Goal: Task Accomplishment & Management: Manage account settings

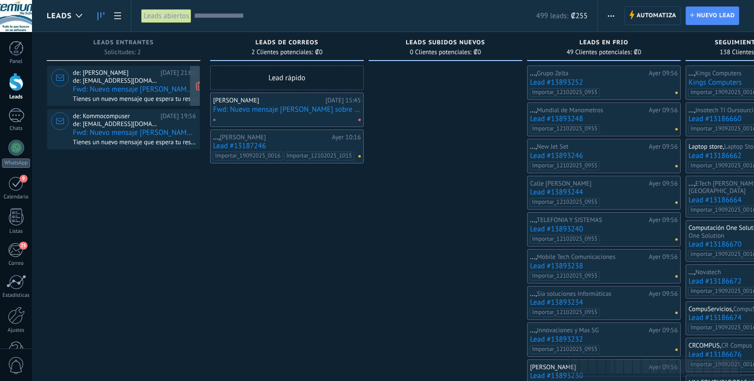
click at [116, 81] on span "de: [EMAIL_ADDRESS][DOMAIN_NAME]" at bounding box center [115, 81] width 84 height 8
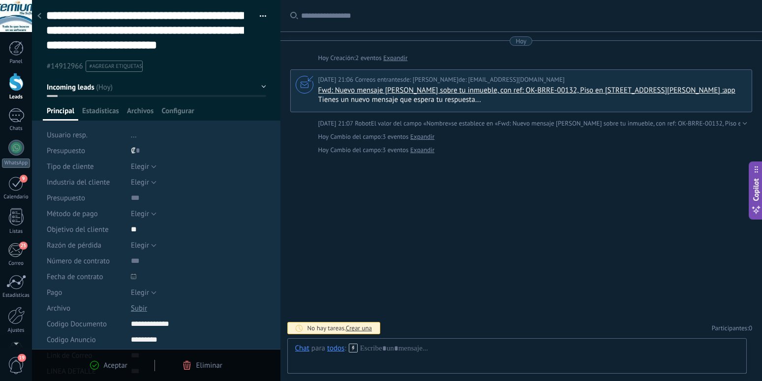
click at [14, 87] on div at bounding box center [16, 82] width 15 height 18
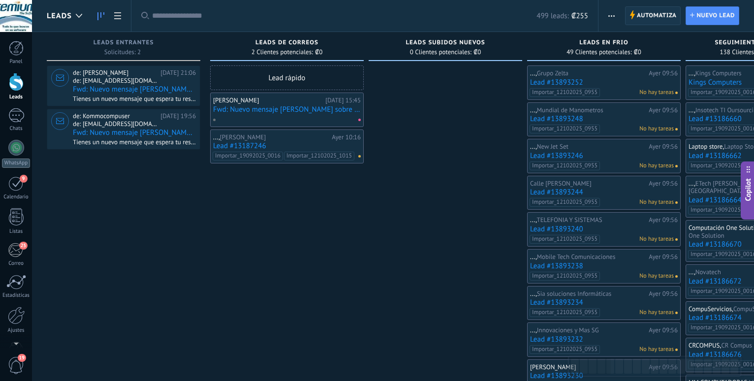
click at [654, 21] on span "Automatiza" at bounding box center [657, 16] width 40 height 18
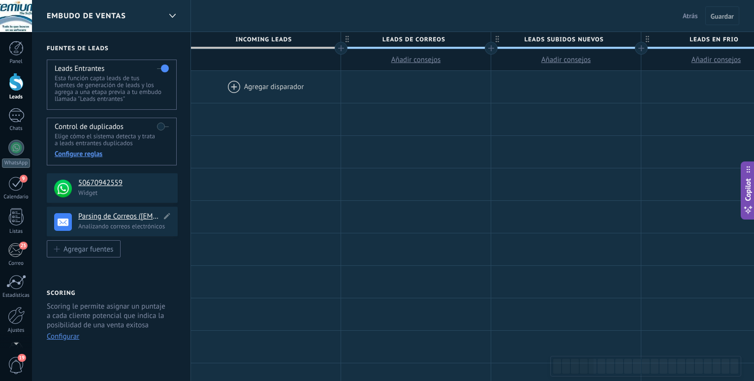
click at [111, 217] on h4 "Parsing de Correos ([EMAIL_ADDRESS][DOMAIN_NAME])" at bounding box center [119, 217] width 83 height 10
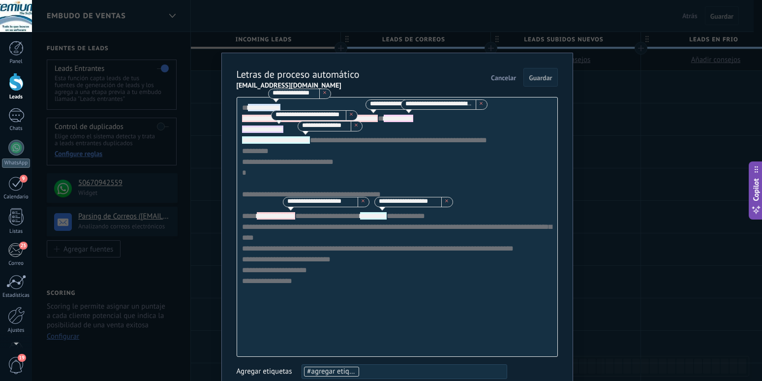
click at [495, 81] on span "Cancelar" at bounding box center [503, 77] width 25 height 7
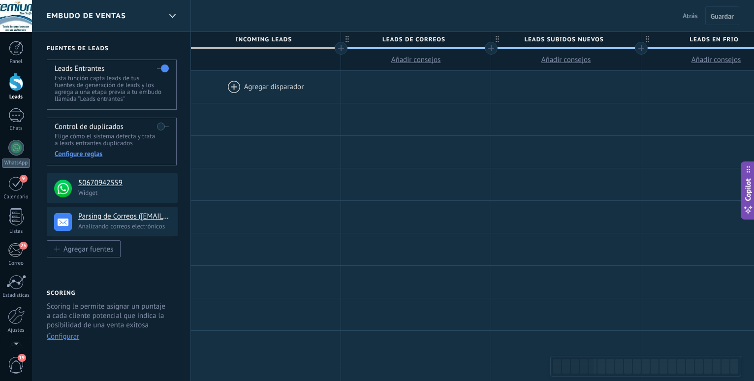
click at [17, 84] on div at bounding box center [16, 82] width 15 height 18
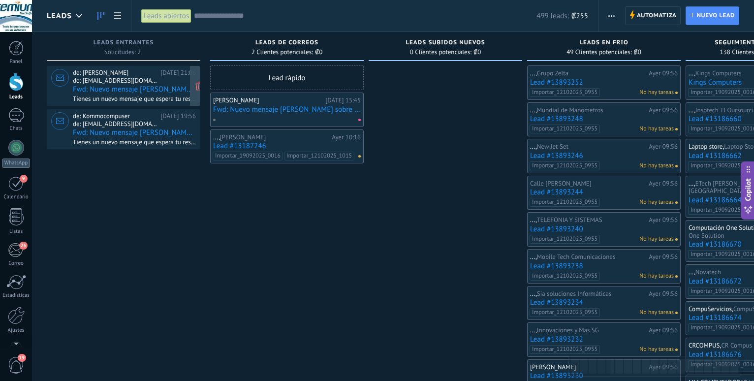
click at [110, 78] on span "de: [EMAIL_ADDRESS][DOMAIN_NAME]" at bounding box center [115, 81] width 84 height 8
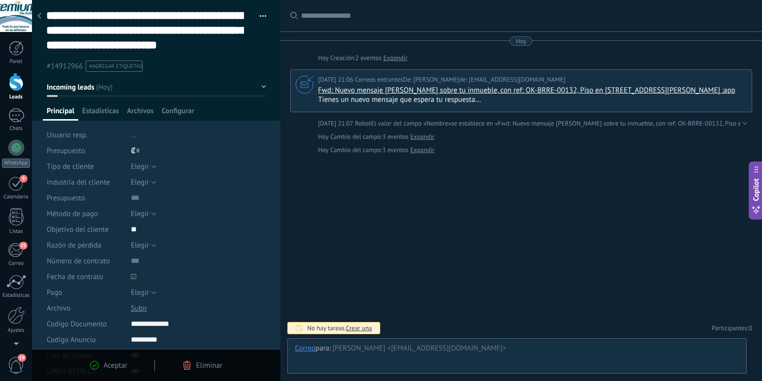
click at [16, 77] on div at bounding box center [16, 82] width 15 height 18
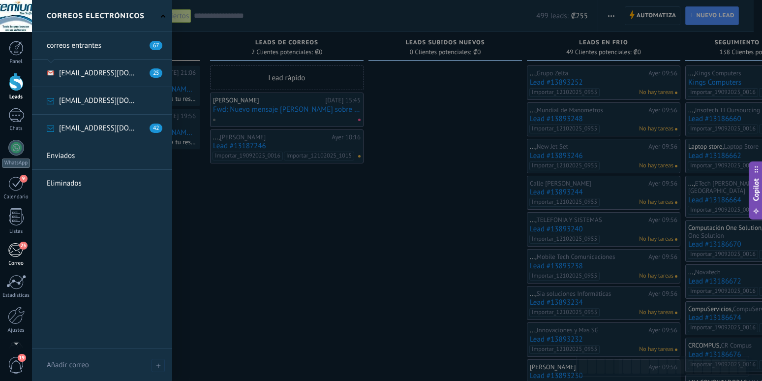
click at [18, 253] on div "25" at bounding box center [16, 250] width 16 height 15
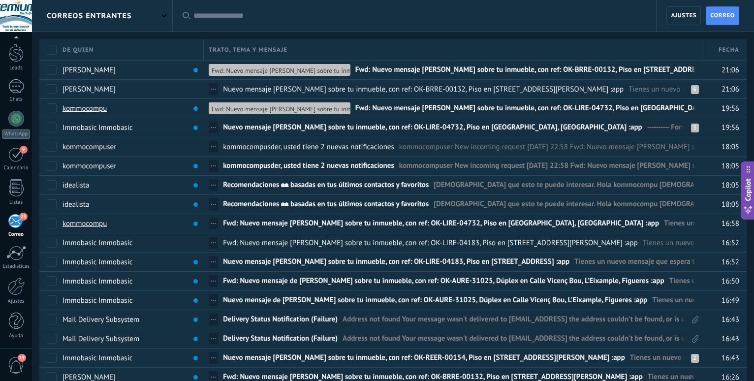
scroll to position [29, 0]
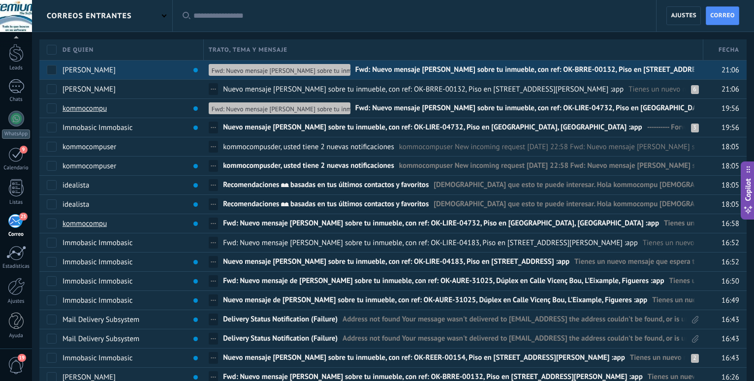
click at [604, 70] on span "Fwd: Nuevo mensaje [PERSON_NAME] sobre tu inmueble, con ref: OK-BRRE-00132, Pis…" at bounding box center [565, 72] width 420 height 14
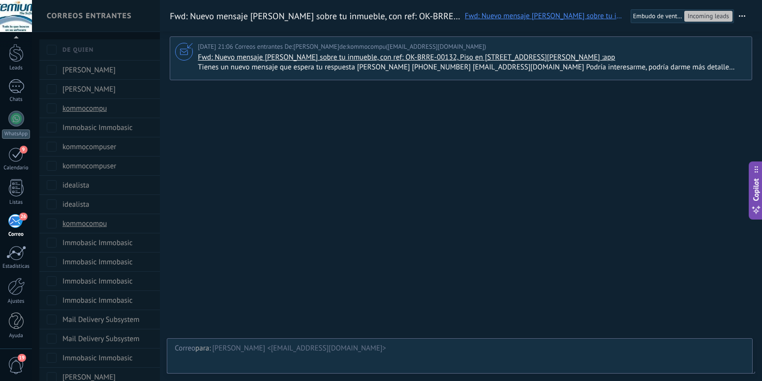
click at [725, 71] on span "Tienes un nuevo mensaje que espera tu respuesta [PERSON_NAME] [PHONE_NUMBER] [E…" at bounding box center [471, 68] width 547 height 10
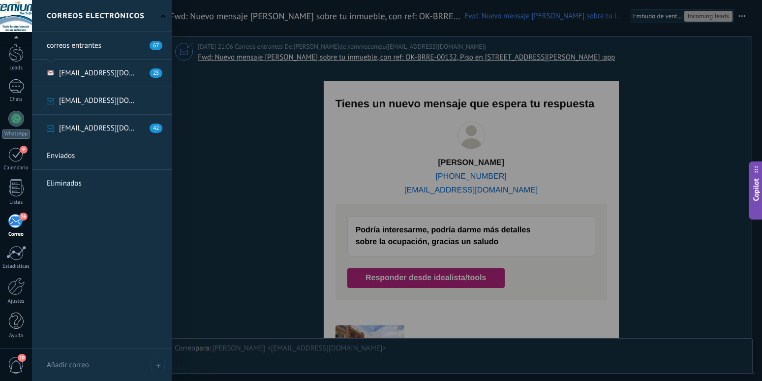
click at [19, 227] on div "26" at bounding box center [16, 221] width 16 height 15
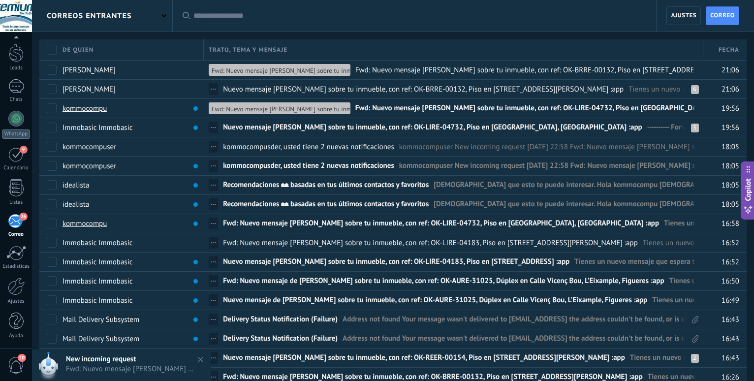
click at [157, 13] on div "correos entrantes" at bounding box center [102, 15] width 140 height 31
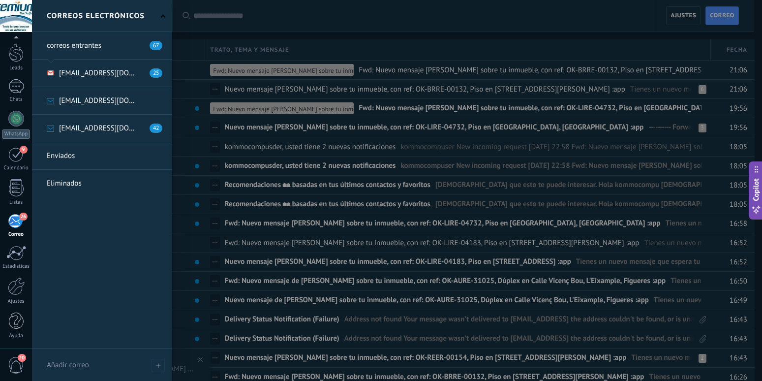
click at [105, 126] on link at bounding box center [102, 128] width 140 height 27
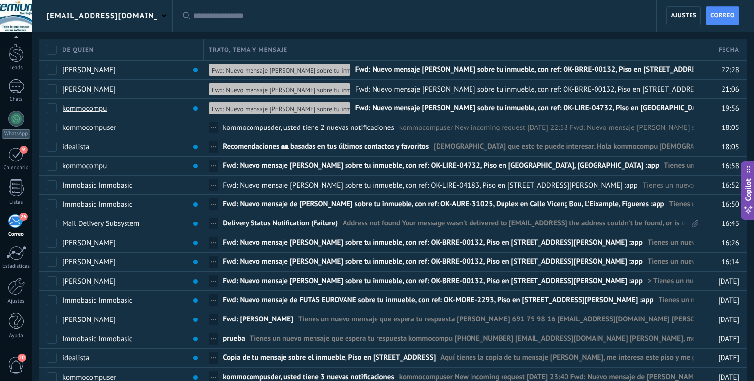
scroll to position [29, 0]
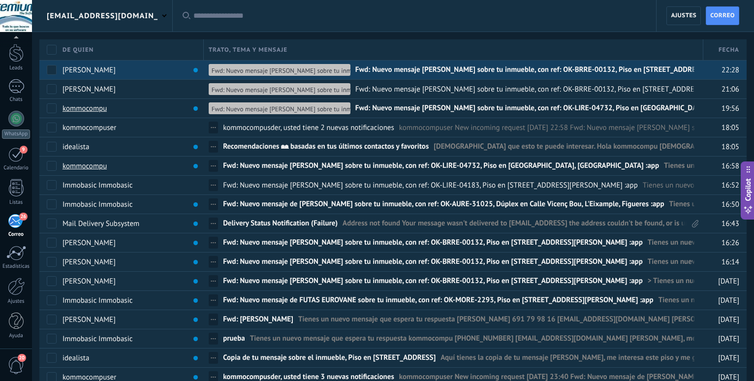
click at [439, 65] on span "Fwd: Nuevo mensaje [PERSON_NAME] sobre tu inmueble, con ref: OK-BRRE-00132, Pis…" at bounding box center [565, 72] width 420 height 14
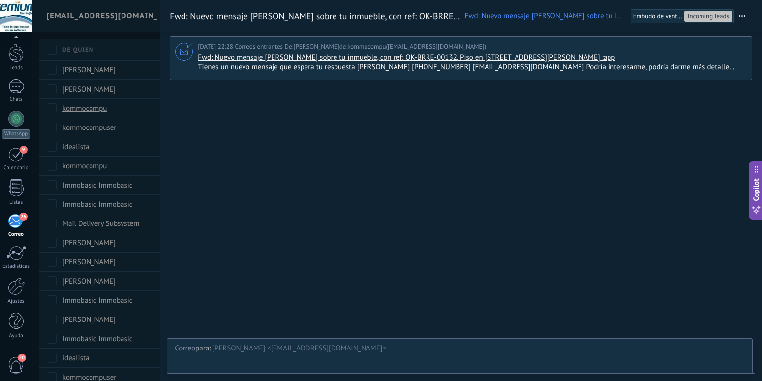
click at [731, 66] on span "Tienes un nuevo mensaje que espera tu respuesta [PERSON_NAME] [PHONE_NUMBER] [E…" at bounding box center [471, 68] width 547 height 10
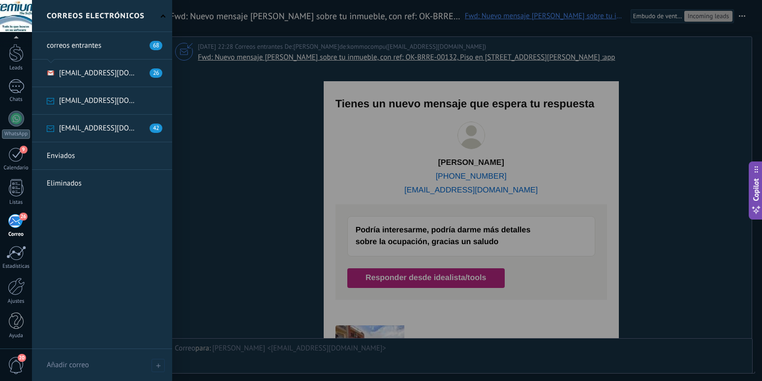
click at [16, 227] on div "26" at bounding box center [16, 221] width 16 height 15
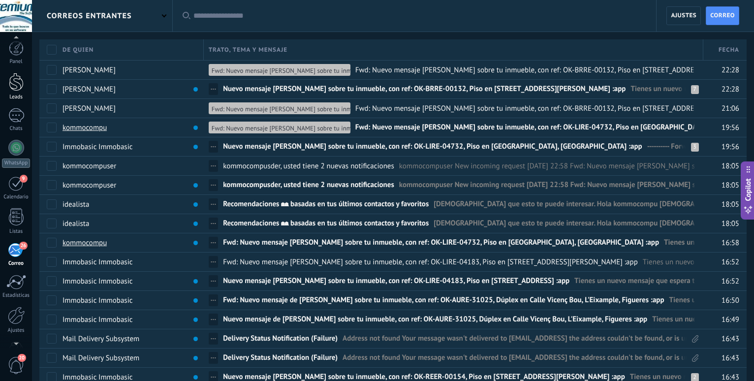
click at [15, 83] on div at bounding box center [16, 82] width 15 height 18
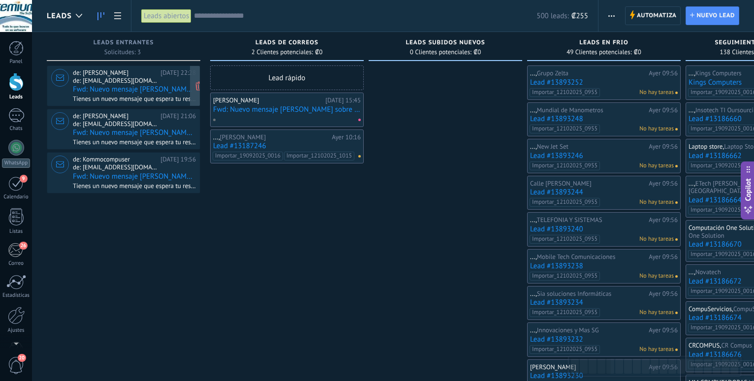
click at [117, 82] on span "de: [EMAIL_ADDRESS][DOMAIN_NAME]" at bounding box center [115, 81] width 84 height 8
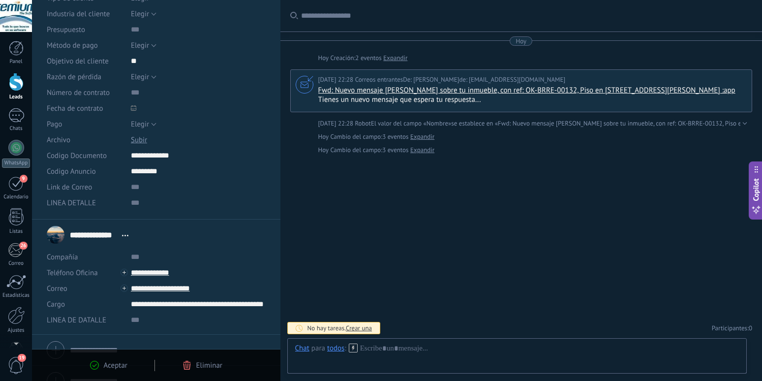
scroll to position [184, 0]
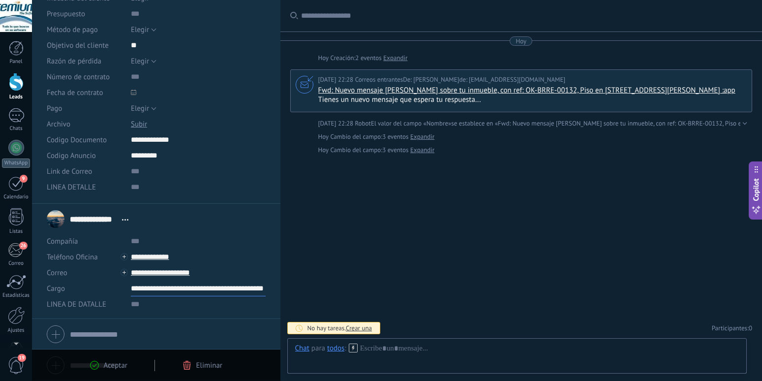
click at [222, 285] on input "**********" at bounding box center [198, 289] width 135 height 16
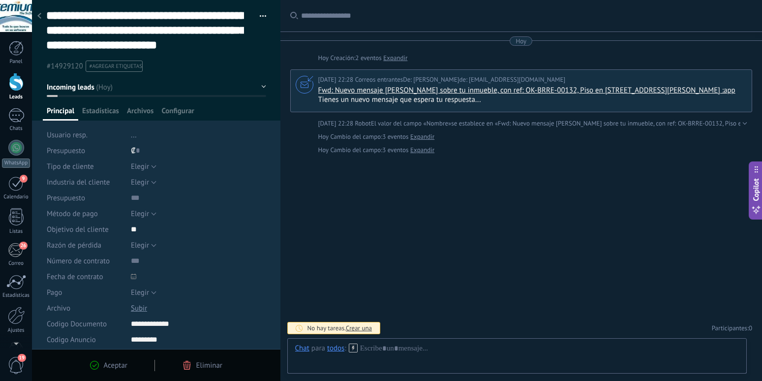
scroll to position [0, 21]
click at [16, 83] on div at bounding box center [16, 82] width 15 height 18
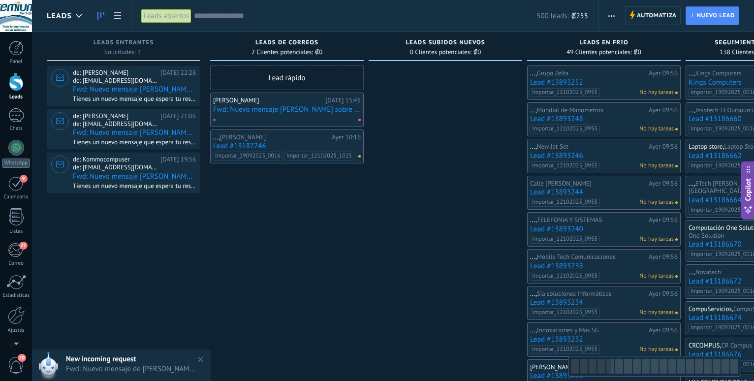
click at [117, 84] on span "de: [EMAIL_ADDRESS][DOMAIN_NAME]" at bounding box center [115, 81] width 84 height 8
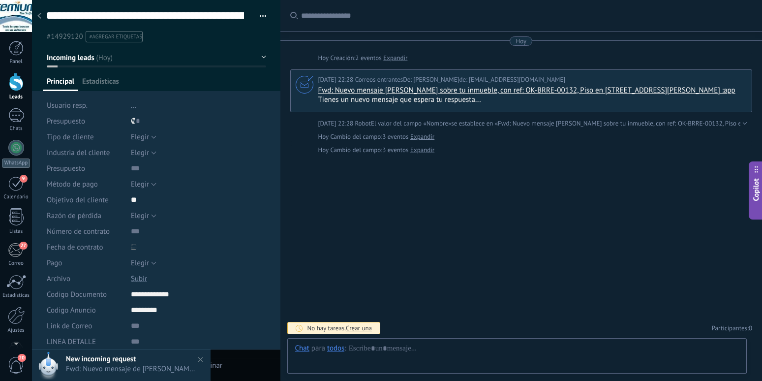
type textarea "**********"
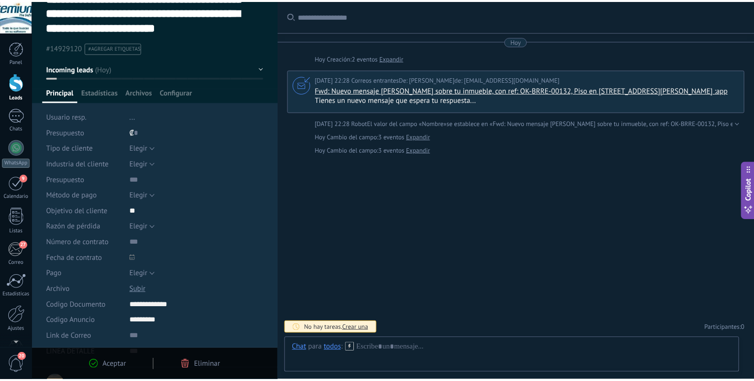
scroll to position [16, 0]
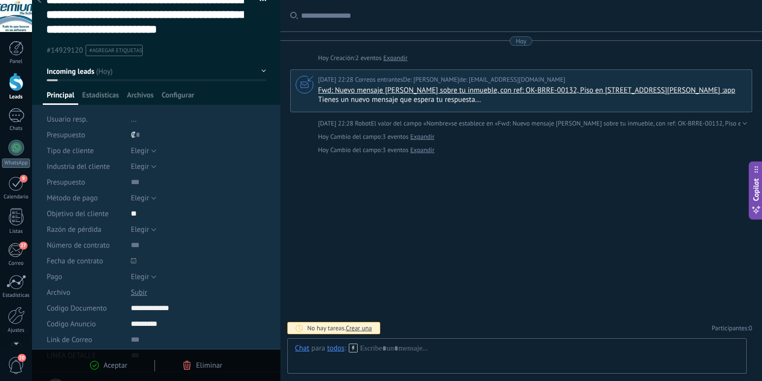
click at [18, 87] on div at bounding box center [16, 82] width 15 height 18
